Goal: Task Accomplishment & Management: Manage account settings

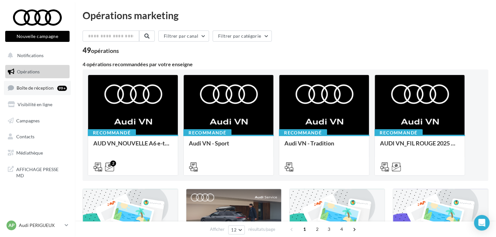
click at [57, 89] on link "Boîte de réception 99+" at bounding box center [37, 88] width 67 height 14
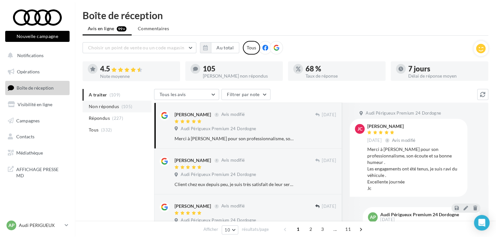
click at [132, 107] on li "Non répondus (105)" at bounding box center [117, 107] width 69 height 12
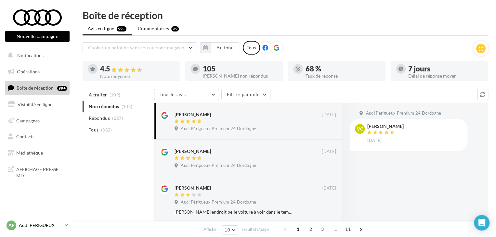
click at [45, 223] on p "Audi PERIGUEUX" at bounding box center [40, 225] width 43 height 7
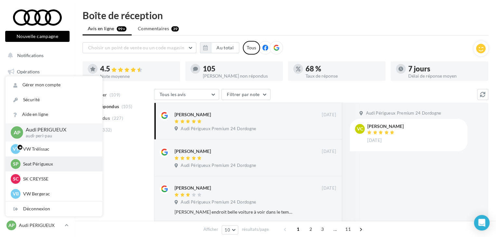
click at [52, 164] on p "Seat Périgueux" at bounding box center [59, 164] width 72 height 7
